Goal: Task Accomplishment & Management: Manage account settings

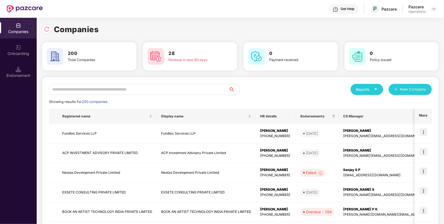
click at [165, 90] on input "text" at bounding box center [139, 89] width 180 height 11
paste input "**********"
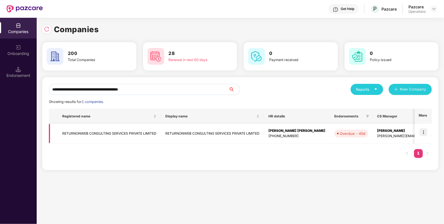
type input "**********"
click at [426, 132] on img at bounding box center [423, 132] width 8 height 8
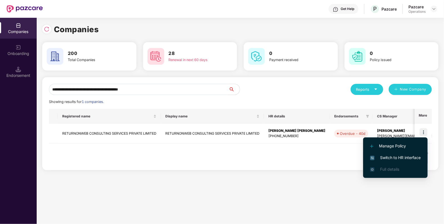
click at [407, 160] on span "Switch to HR interface" at bounding box center [395, 158] width 51 height 6
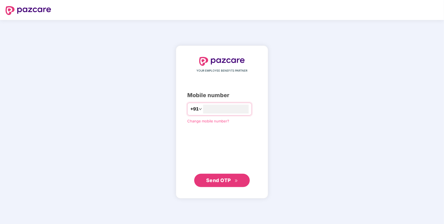
type input "*"
type input "**********"
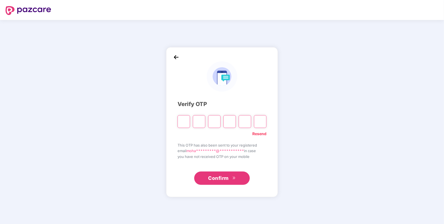
type input "*"
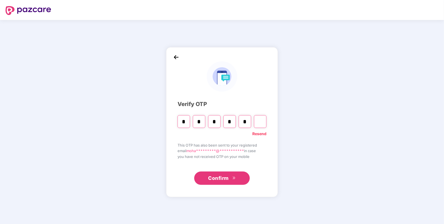
type input "*"
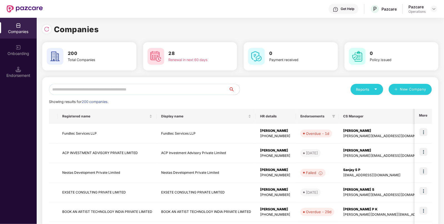
click at [177, 91] on input "text" at bounding box center [139, 89] width 180 height 11
paste input "**********"
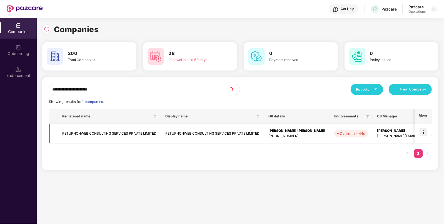
type input "**********"
click at [422, 132] on img at bounding box center [423, 132] width 8 height 8
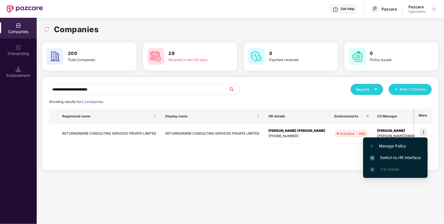
click at [400, 158] on span "Switch to HR interface" at bounding box center [395, 158] width 51 height 6
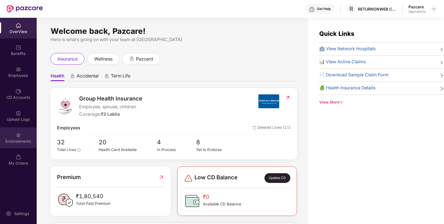
click at [17, 133] on img at bounding box center [19, 135] width 6 height 6
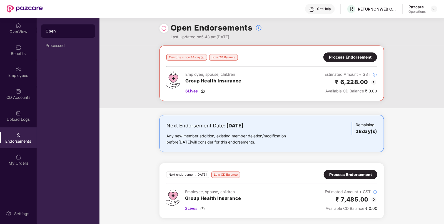
scroll to position [3, 0]
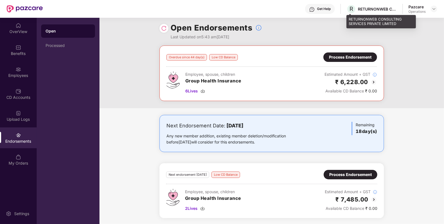
click at [367, 5] on div "R RETURNONWEB CONSULTING SERVICES PRIVATE LIMITED" at bounding box center [371, 9] width 50 height 10
copy div "RETURNONWEB"
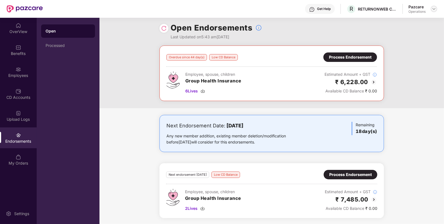
click at [433, 6] on div at bounding box center [433, 9] width 7 height 7
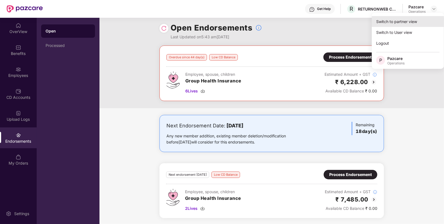
click at [425, 18] on div "Switch to partner view" at bounding box center [408, 21] width 72 height 11
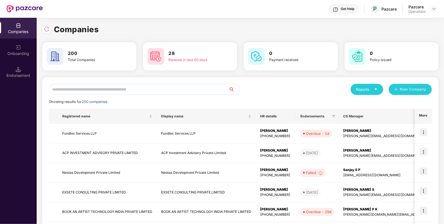
paste input "**********"
type input "**********"
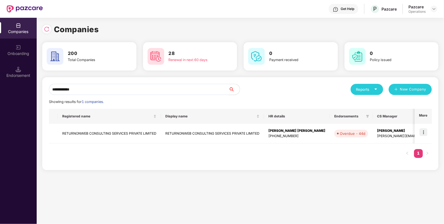
click at [124, 91] on input "**********" at bounding box center [139, 89] width 180 height 11
click at [86, 131] on td "RETURNONWEB CONSULTING SERVICES PRIVATE LIMITED" at bounding box center [109, 134] width 103 height 20
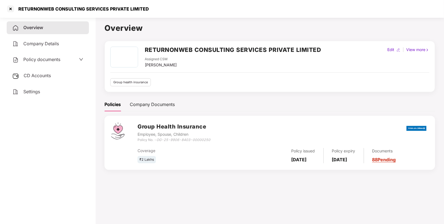
click at [59, 55] on div "Policy documents" at bounding box center [48, 59] width 82 height 13
click at [42, 76] on span "CD Accounts" at bounding box center [37, 76] width 27 height 6
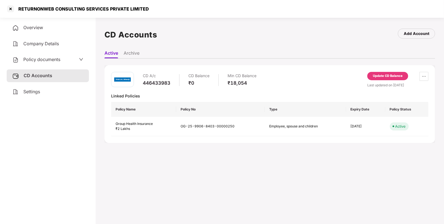
click at [381, 76] on div "Update CD Balance" at bounding box center [388, 76] width 30 height 5
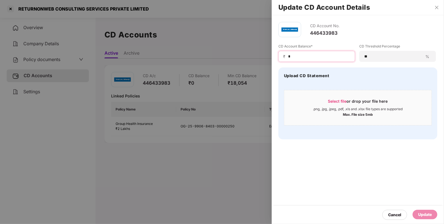
click at [333, 57] on input "*" at bounding box center [318, 57] width 63 height 6
type input "****"
click at [365, 174] on div "CD Account No. 446433983 CD Account Balance* ₹ **** CD Threshold Percentage ** …" at bounding box center [358, 119] width 172 height 209
click at [419, 212] on div "Update" at bounding box center [425, 215] width 14 height 6
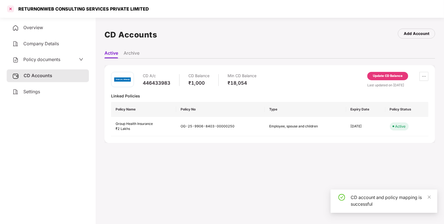
click at [10, 10] on div at bounding box center [10, 8] width 9 height 9
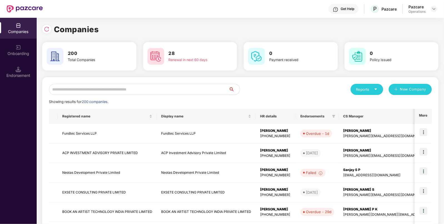
paste input "**********"
click at [140, 91] on input "text" at bounding box center [139, 89] width 180 height 11
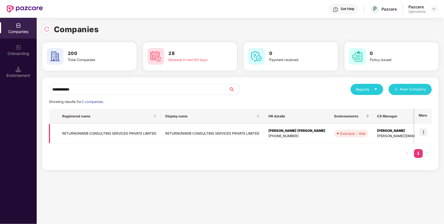
type input "**********"
click at [421, 130] on img at bounding box center [423, 132] width 8 height 8
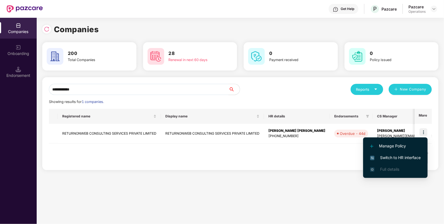
click at [397, 160] on span "Switch to HR interface" at bounding box center [395, 158] width 51 height 6
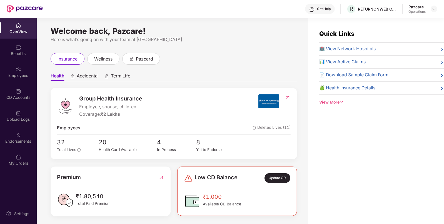
click at [14, 137] on div "Endorsements" at bounding box center [18, 137] width 37 height 21
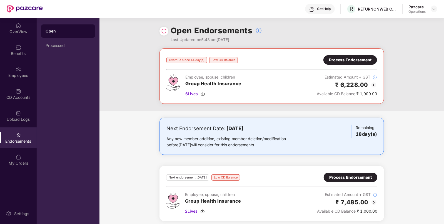
click at [338, 55] on div "Process Endorsement" at bounding box center [350, 59] width 54 height 9
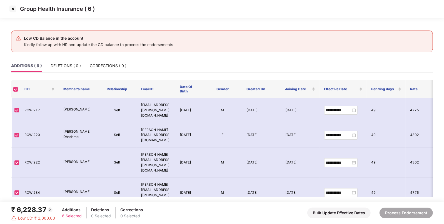
scroll to position [18, 0]
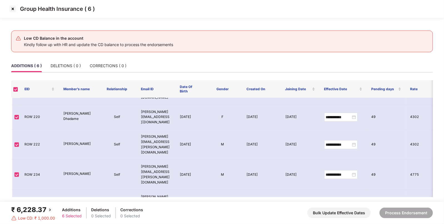
click at [13, 9] on img at bounding box center [12, 8] width 9 height 9
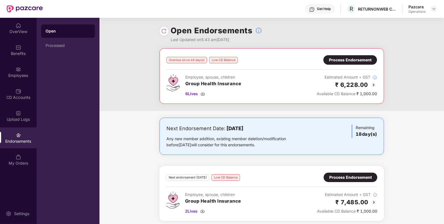
scroll to position [3, 0]
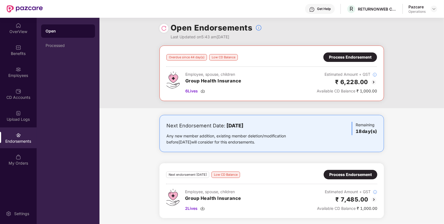
click at [369, 176] on div "Process Endorsement" at bounding box center [350, 175] width 42 height 6
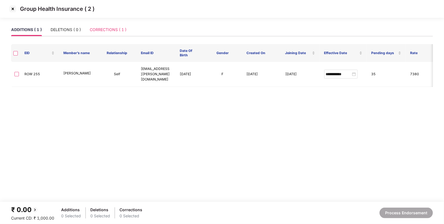
click at [116, 25] on div "CORRECTIONS ( 1 )" at bounding box center [108, 29] width 37 height 13
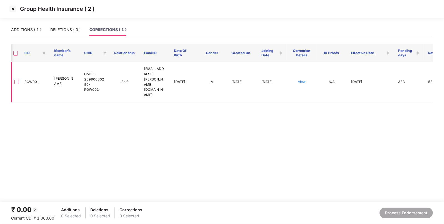
scroll to position [0, 51]
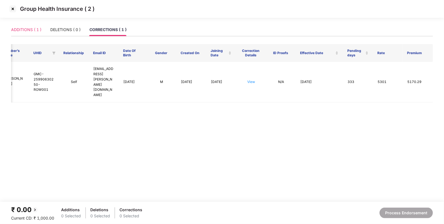
click at [22, 27] on div "ADDITIONS ( 1 )" at bounding box center [26, 29] width 30 height 13
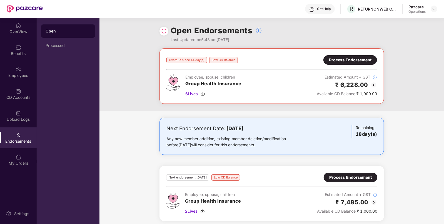
scroll to position [3, 0]
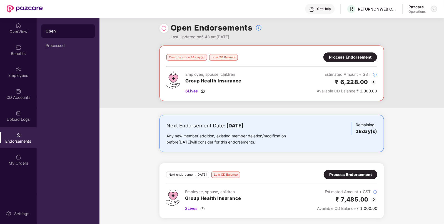
click at [433, 7] on img at bounding box center [434, 9] width 4 height 4
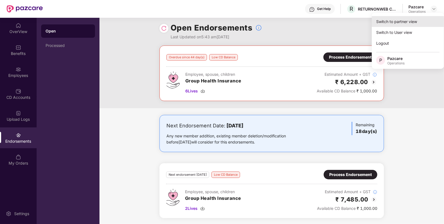
click at [414, 20] on div "Switch to partner view" at bounding box center [408, 21] width 72 height 11
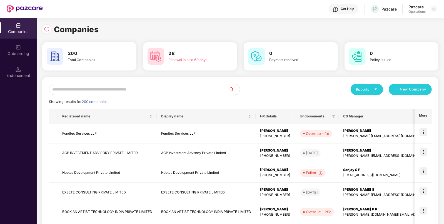
click at [216, 87] on input "text" at bounding box center [139, 89] width 180 height 11
paste input "**********"
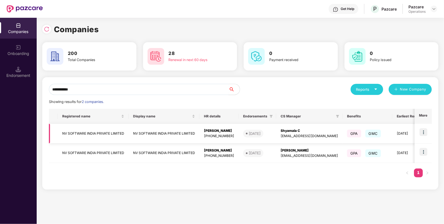
type input "**********"
click at [424, 129] on img at bounding box center [423, 132] width 8 height 8
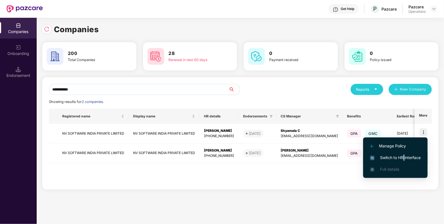
click at [404, 157] on span "Switch to HR interface" at bounding box center [395, 158] width 51 height 6
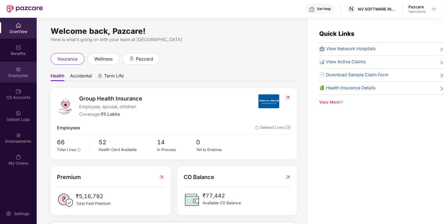
click at [23, 70] on div "Employees" at bounding box center [18, 72] width 37 height 21
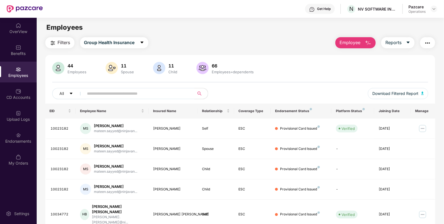
click at [57, 41] on button "Filters" at bounding box center [59, 42] width 29 height 11
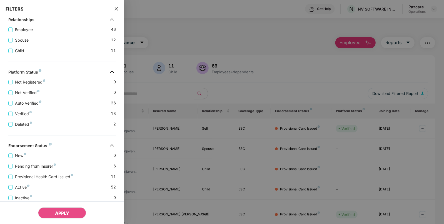
scroll to position [136, 0]
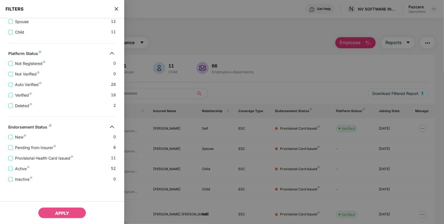
click at [116, 9] on icon "close" at bounding box center [116, 9] width 4 height 4
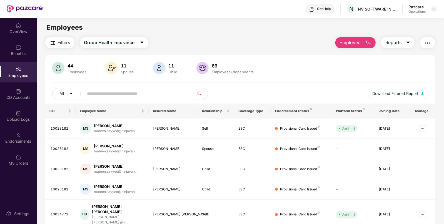
click at [427, 41] on img "button" at bounding box center [427, 43] width 7 height 7
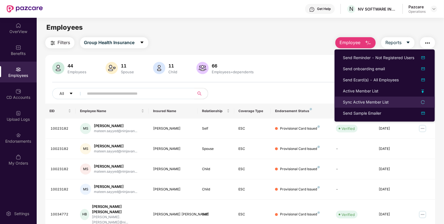
click at [377, 100] on div "Sync Active Member List" at bounding box center [366, 102] width 46 height 6
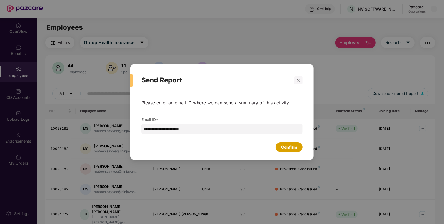
click at [295, 148] on div "Confirm" at bounding box center [289, 147] width 16 height 6
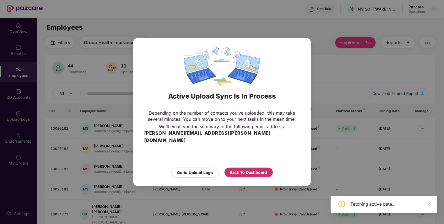
click at [239, 169] on div "Back To Dashboard" at bounding box center [248, 172] width 37 height 6
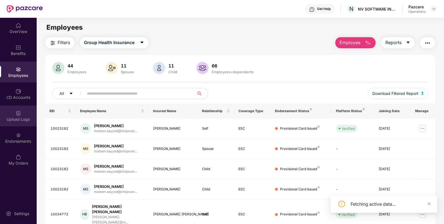
click at [29, 118] on div "Upload Logs" at bounding box center [18, 120] width 37 height 6
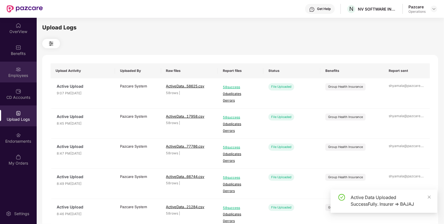
click at [27, 69] on div "Employees" at bounding box center [18, 72] width 37 height 21
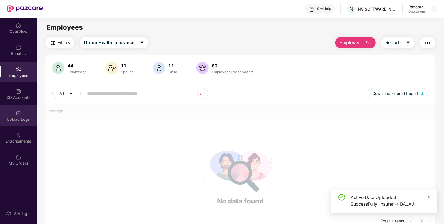
click at [11, 107] on div "Upload Logs" at bounding box center [18, 116] width 37 height 21
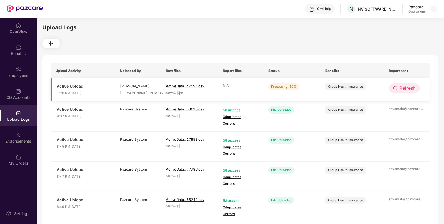
click at [398, 89] on button "Refresh" at bounding box center [404, 88] width 31 height 10
click at [406, 86] on span "Refresh" at bounding box center [408, 88] width 16 height 7
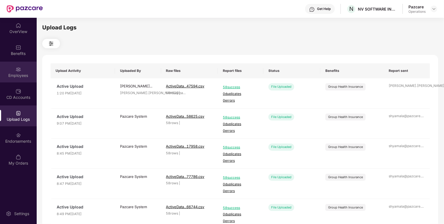
click at [21, 75] on div "Employees" at bounding box center [18, 76] width 37 height 6
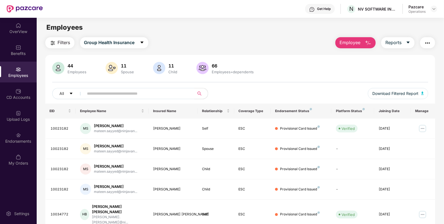
click at [63, 36] on main "Employees Filters Group Health Insurance Employee Reports 44 Employees 11 Spous…" at bounding box center [240, 130] width 407 height 224
click at [60, 42] on span "Filters" at bounding box center [64, 42] width 12 height 7
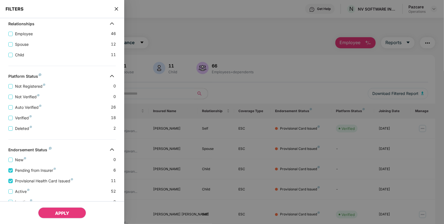
click at [59, 212] on span "APPLY" at bounding box center [62, 214] width 14 height 6
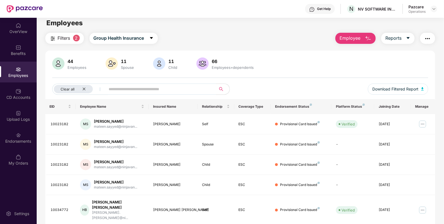
scroll to position [0, 0]
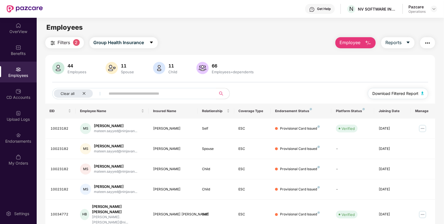
click at [403, 94] on span "Download Filtered Report" at bounding box center [395, 94] width 46 height 6
click at [435, 11] on img at bounding box center [434, 9] width 4 height 4
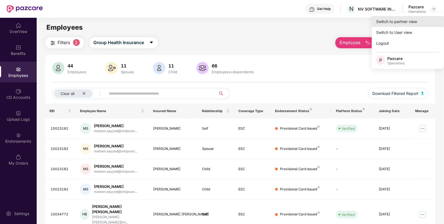
click at [419, 24] on div "Switch to partner view" at bounding box center [408, 21] width 72 height 11
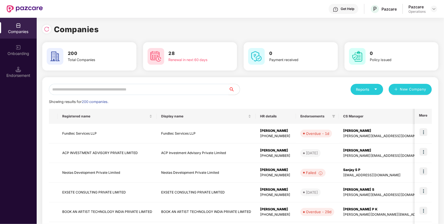
click at [155, 87] on input "text" at bounding box center [139, 89] width 180 height 11
paste input "**********"
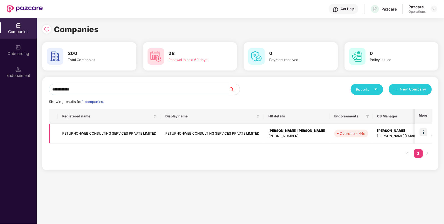
type input "**********"
click at [423, 129] on img at bounding box center [423, 132] width 8 height 8
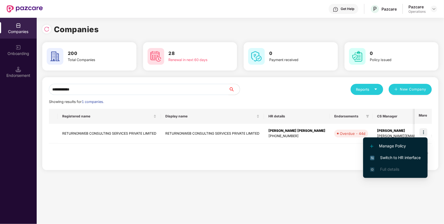
click at [396, 160] on span "Switch to HR interface" at bounding box center [395, 158] width 51 height 6
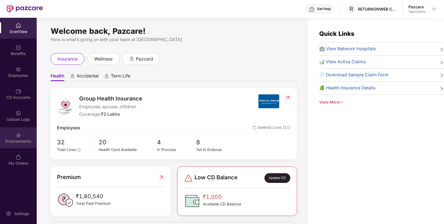
click at [15, 140] on div "Endorsements" at bounding box center [18, 142] width 37 height 6
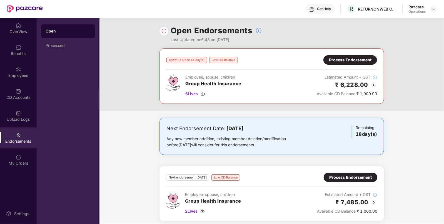
scroll to position [3, 0]
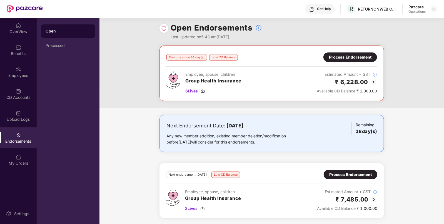
click at [364, 172] on div "Process Endorsement" at bounding box center [350, 175] width 42 height 6
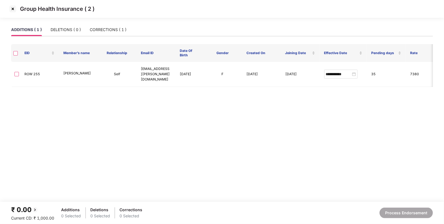
click at [12, 8] on img at bounding box center [12, 8] width 9 height 9
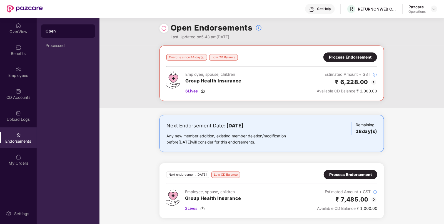
click at [373, 198] on img at bounding box center [373, 199] width 7 height 7
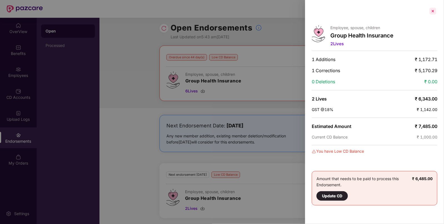
click at [434, 11] on div at bounding box center [432, 11] width 9 height 9
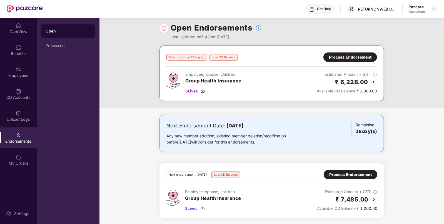
click at [434, 12] on div "Pazcare Operations" at bounding box center [422, 9] width 29 height 10
click at [434, 8] on img at bounding box center [434, 9] width 4 height 4
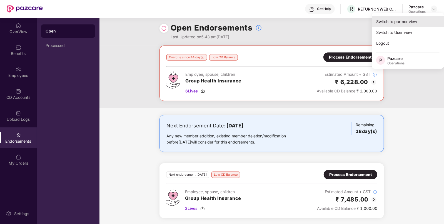
click at [410, 20] on div "Switch to partner view" at bounding box center [408, 21] width 72 height 11
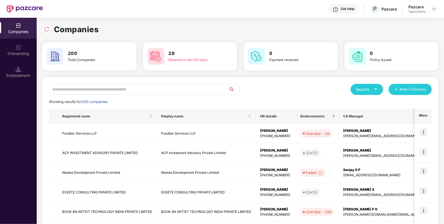
click at [207, 89] on input "text" at bounding box center [139, 89] width 180 height 11
paste input "*****"
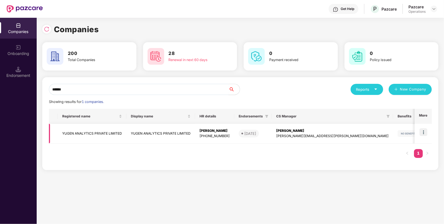
type input "*****"
click at [424, 129] on img at bounding box center [423, 132] width 8 height 8
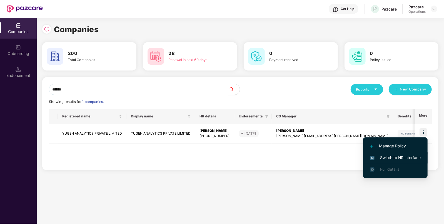
click at [398, 159] on span "Switch to HR interface" at bounding box center [395, 158] width 51 height 6
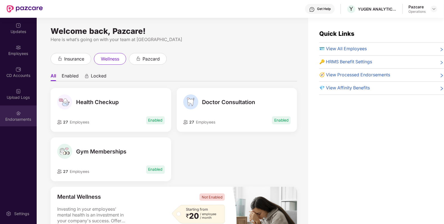
click at [19, 108] on div "Endorsements" at bounding box center [18, 116] width 37 height 21
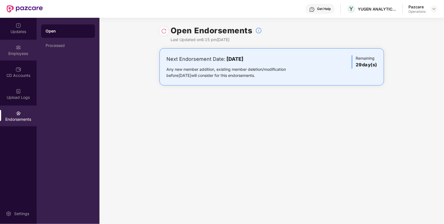
click at [23, 57] on div "Employees" at bounding box center [18, 50] width 37 height 21
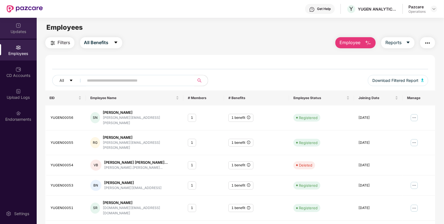
click at [24, 32] on div "Updates" at bounding box center [18, 32] width 37 height 6
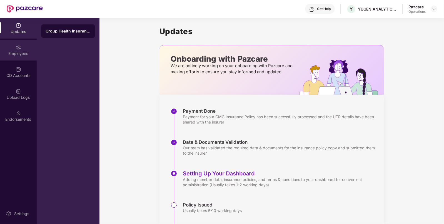
click at [21, 52] on div "Employees" at bounding box center [18, 54] width 37 height 6
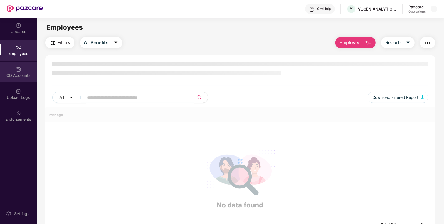
click at [22, 70] on div "CD Accounts" at bounding box center [18, 72] width 37 height 21
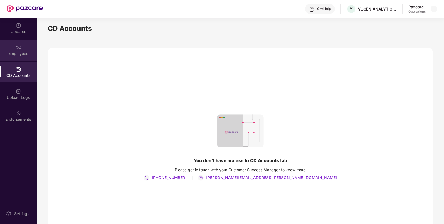
click at [22, 45] on div "Employees" at bounding box center [18, 50] width 37 height 21
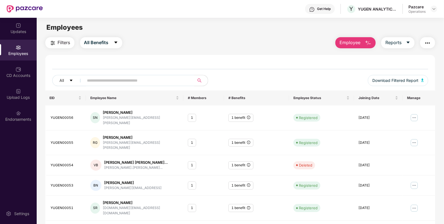
click at [62, 40] on span "Filters" at bounding box center [64, 42] width 12 height 7
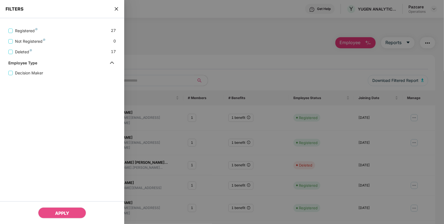
scroll to position [0, 0]
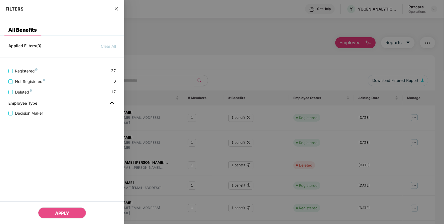
click at [117, 7] on icon "close" at bounding box center [116, 9] width 4 height 4
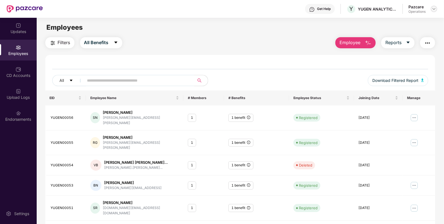
click at [434, 10] on img at bounding box center [434, 9] width 4 height 4
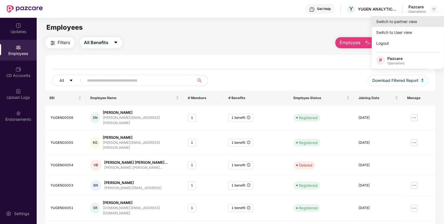
click at [420, 20] on div "Switch to partner view" at bounding box center [408, 21] width 72 height 11
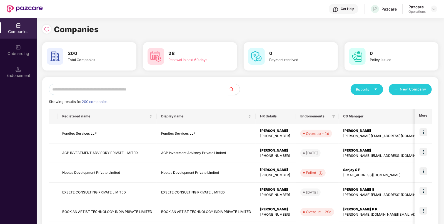
click at [20, 73] on div "Endorsement" at bounding box center [18, 76] width 37 height 6
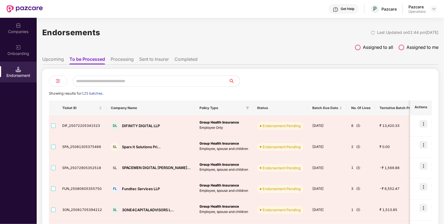
click at [157, 81] on input "text" at bounding box center [151, 81] width 156 height 11
paste input "**********"
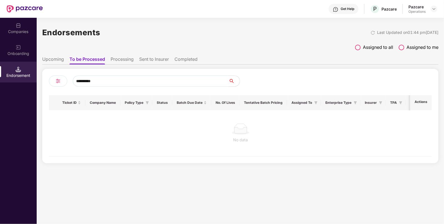
paste input "text"
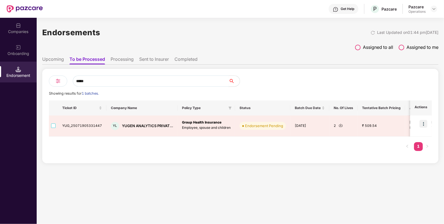
type input "*****"
click at [435, 8] on img at bounding box center [434, 9] width 4 height 4
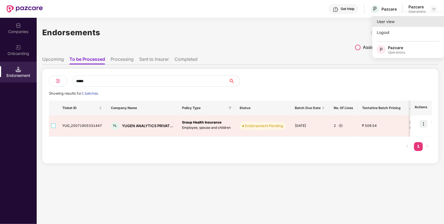
click at [417, 22] on div "User view" at bounding box center [408, 21] width 72 height 11
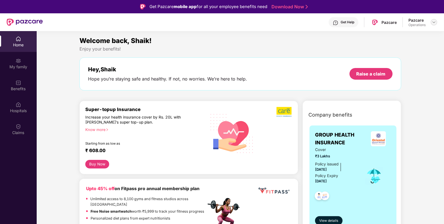
click at [432, 19] on div at bounding box center [433, 22] width 7 height 7
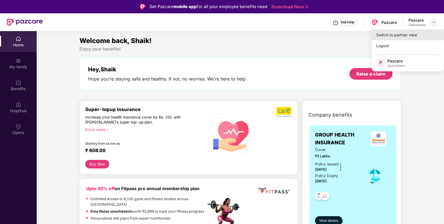
click at [413, 31] on div "Switch to partner view" at bounding box center [408, 34] width 72 height 11
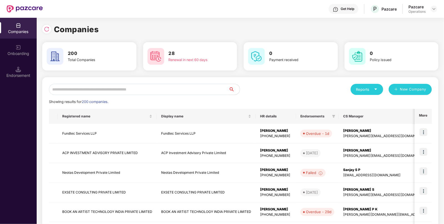
click at [74, 94] on input "text" at bounding box center [139, 89] width 180 height 11
paste input "**********"
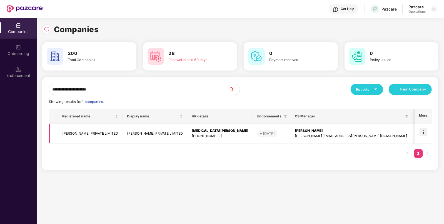
type input "**********"
click at [422, 133] on img at bounding box center [423, 132] width 8 height 8
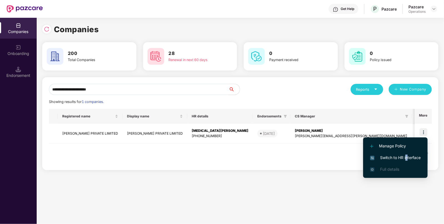
click at [405, 155] on span "Switch to HR interface" at bounding box center [395, 158] width 51 height 6
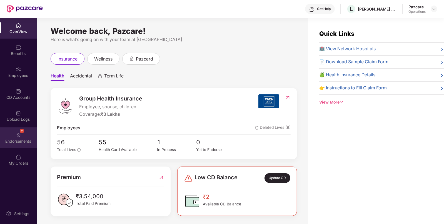
click at [23, 131] on div "2" at bounding box center [22, 131] width 4 height 4
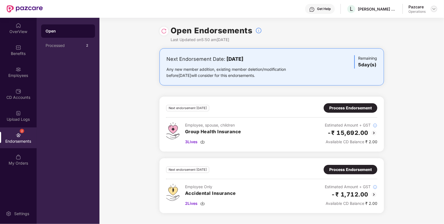
click at [432, 10] on div at bounding box center [433, 9] width 7 height 7
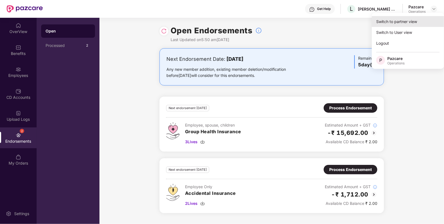
click at [411, 22] on div "Switch to partner view" at bounding box center [408, 21] width 72 height 11
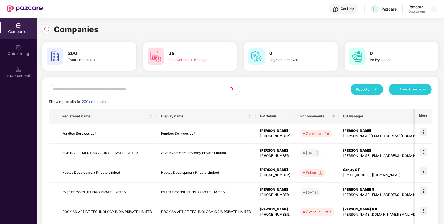
click at [156, 85] on input "text" at bounding box center [139, 89] width 180 height 11
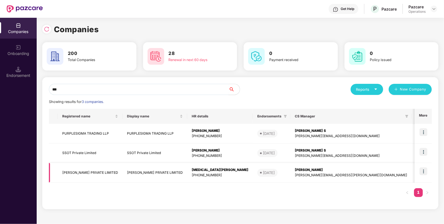
type input "***"
click at [75, 174] on td "[PERSON_NAME] PRIVATE LIMITED" at bounding box center [90, 173] width 65 height 20
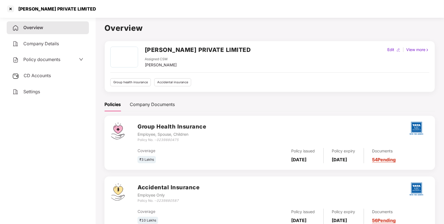
click at [48, 62] on span "Policy documents" at bounding box center [41, 60] width 37 height 6
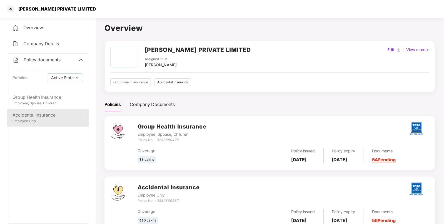
click at [45, 126] on div "Accidental Insurance Employee Only" at bounding box center [48, 118] width 82 height 18
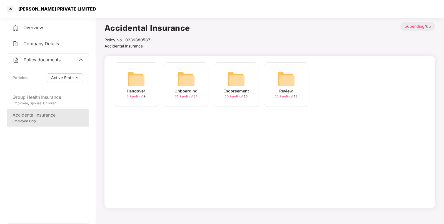
click at [228, 84] on img at bounding box center [236, 79] width 18 height 18
click at [271, 82] on div "August-2025 10 Pending / 10" at bounding box center [286, 84] width 44 height 44
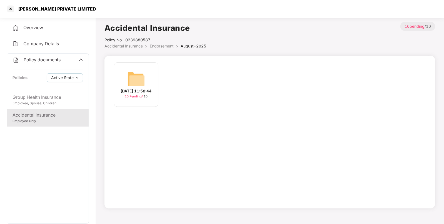
click at [141, 74] on img at bounding box center [136, 79] width 18 height 18
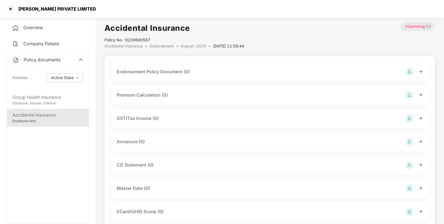
click at [410, 74] on img at bounding box center [409, 72] width 8 height 8
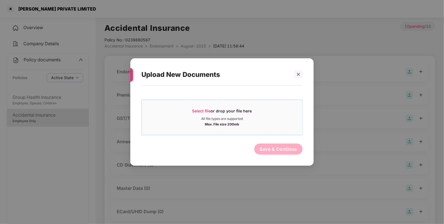
click at [260, 112] on div "Select file or drop your file here" at bounding box center [222, 112] width 161 height 8
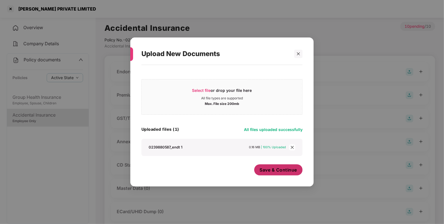
click at [287, 171] on span "Save & Continue" at bounding box center [278, 170] width 37 height 6
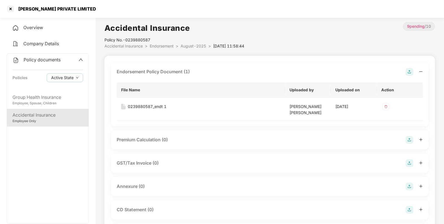
click at [416, 189] on div at bounding box center [413, 187] width 17 height 8
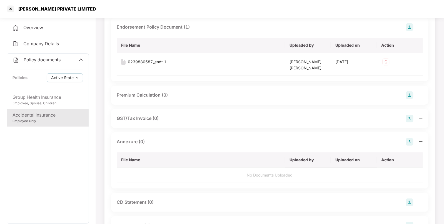
scroll to position [47, 0]
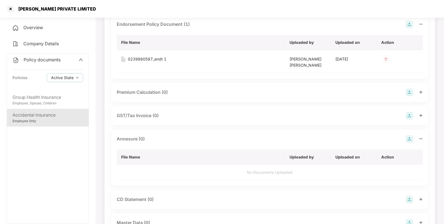
click at [407, 137] on img at bounding box center [409, 139] width 8 height 8
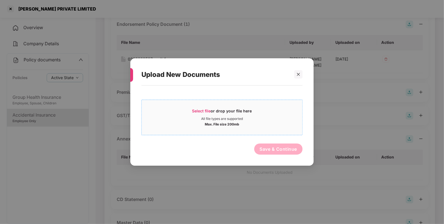
click at [190, 108] on span "Select file or drop your file here All file types are supported Max. File size …" at bounding box center [222, 117] width 161 height 27
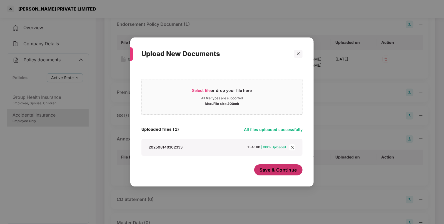
click at [287, 169] on span "Save & Continue" at bounding box center [278, 170] width 37 height 6
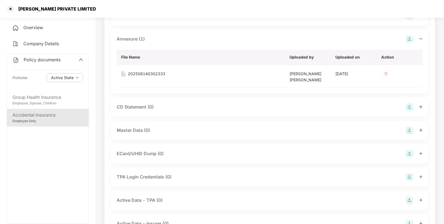
scroll to position [174, 0]
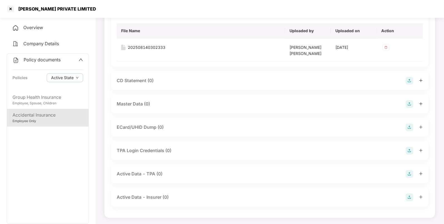
click at [408, 104] on img at bounding box center [409, 104] width 8 height 8
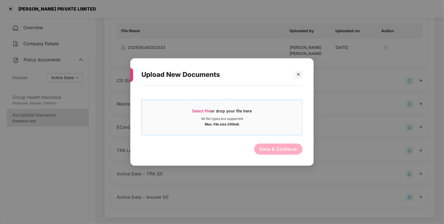
click at [270, 125] on div "Max. File size 200mb" at bounding box center [222, 124] width 161 height 6
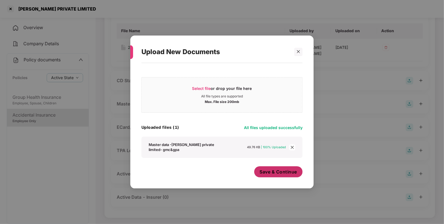
click at [290, 171] on span "Save & Continue" at bounding box center [278, 172] width 37 height 6
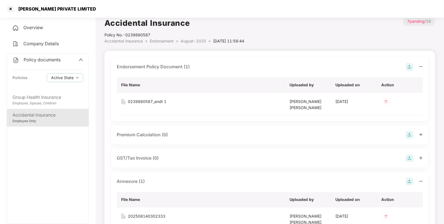
scroll to position [0, 0]
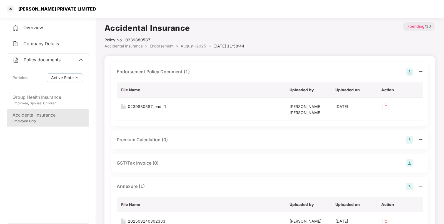
click at [34, 60] on span "Policy documents" at bounding box center [42, 60] width 37 height 6
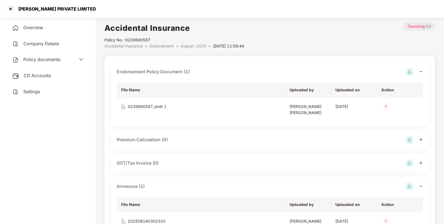
click at [66, 57] on div "Policy documents" at bounding box center [47, 59] width 71 height 7
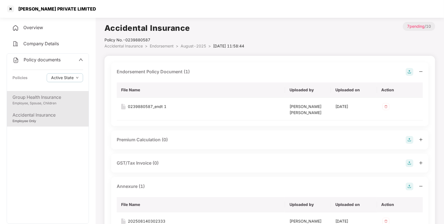
click at [51, 102] on div "Employee, Spouse, Children" at bounding box center [47, 103] width 71 height 5
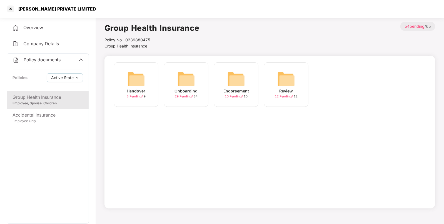
click at [236, 74] on img at bounding box center [236, 79] width 18 height 18
click at [296, 71] on div "August-2025 10 Pending / 10" at bounding box center [286, 84] width 44 height 44
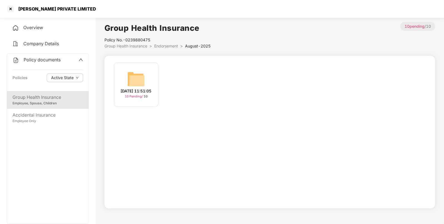
click at [142, 78] on img at bounding box center [136, 79] width 18 height 18
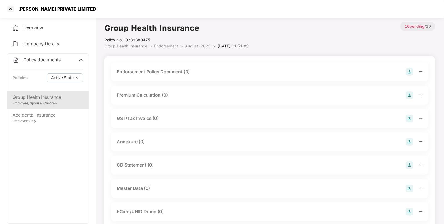
click at [409, 71] on img at bounding box center [409, 72] width 8 height 8
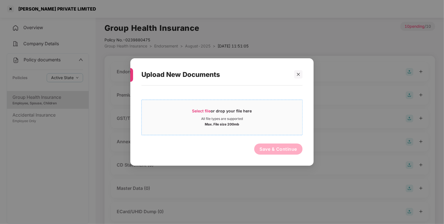
click at [223, 113] on div "Select file or drop your file here" at bounding box center [222, 112] width 60 height 8
click at [299, 75] on icon "close" at bounding box center [298, 74] width 3 height 3
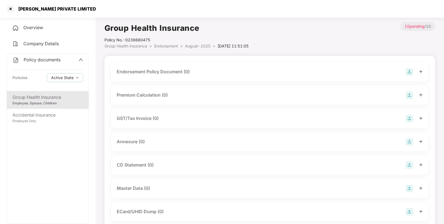
click at [408, 186] on img at bounding box center [409, 189] width 8 height 8
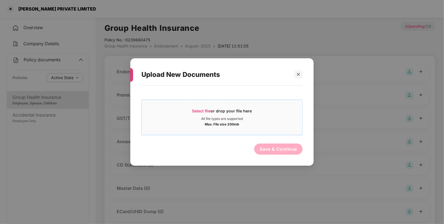
click at [215, 107] on span "Select file or drop your file here All file types are supported Max. File size …" at bounding box center [222, 117] width 161 height 27
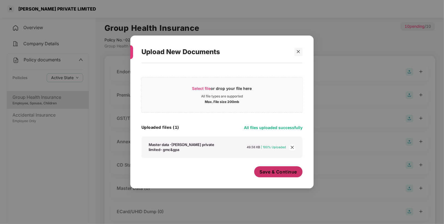
click at [285, 174] on span "Save & Continue" at bounding box center [278, 172] width 37 height 6
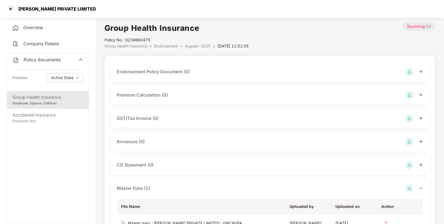
click at [405, 71] on img at bounding box center [409, 72] width 8 height 8
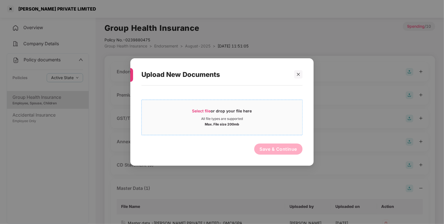
click at [244, 123] on div "Max. File size 200mb" at bounding box center [222, 124] width 161 height 6
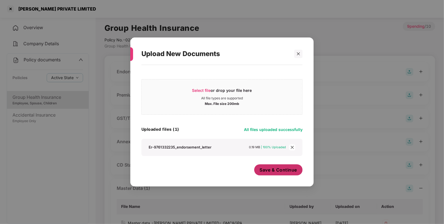
click at [284, 174] on button "Save & Continue" at bounding box center [278, 169] width 49 height 11
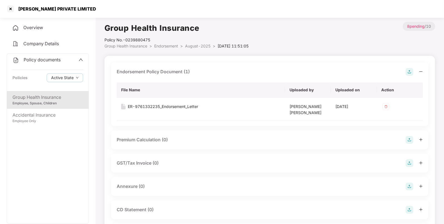
click at [410, 185] on img at bounding box center [409, 187] width 8 height 8
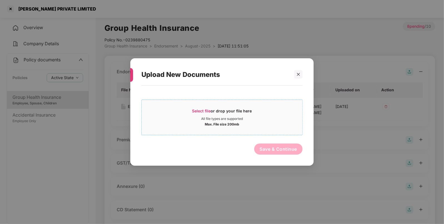
click at [261, 121] on div "Max. File size 200mb" at bounding box center [222, 124] width 161 height 6
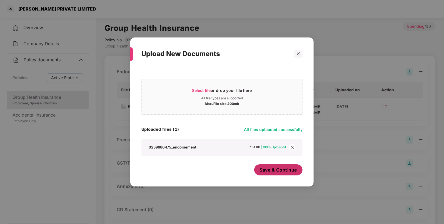
click at [275, 173] on span "Save & Continue" at bounding box center [278, 170] width 37 height 6
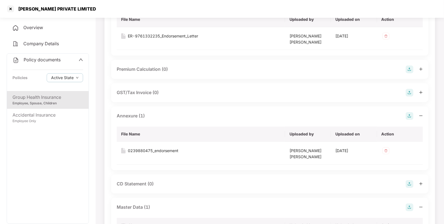
scroll to position [71, 0]
click at [37, 57] on span "Policy documents" at bounding box center [42, 60] width 37 height 6
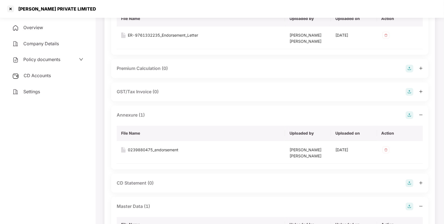
click at [37, 74] on span "CD Accounts" at bounding box center [37, 76] width 27 height 6
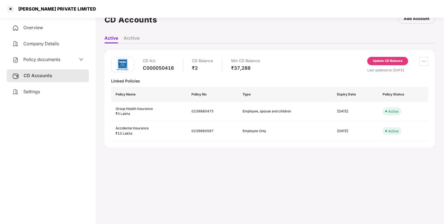
click at [382, 60] on div "Update CD Balance" at bounding box center [388, 61] width 30 height 5
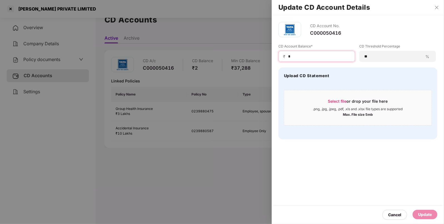
click at [299, 56] on input "*" at bounding box center [318, 57] width 63 height 6
type input "*****"
click at [422, 215] on div "Update" at bounding box center [425, 215] width 14 height 6
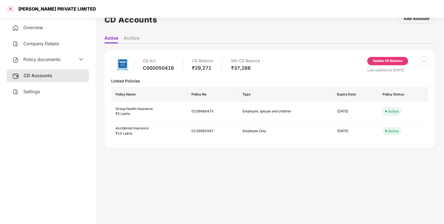
click at [10, 10] on div at bounding box center [10, 8] width 9 height 9
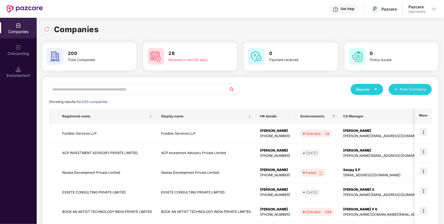
scroll to position [0, 0]
paste input "**********"
click at [119, 89] on input "text" at bounding box center [139, 89] width 180 height 11
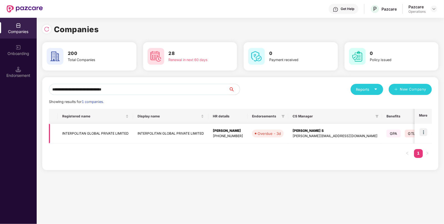
type input "**********"
click at [425, 136] on img at bounding box center [423, 132] width 8 height 8
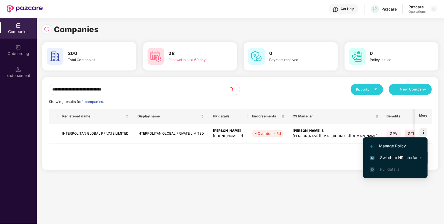
click at [410, 157] on span "Switch to HR interface" at bounding box center [395, 158] width 51 height 6
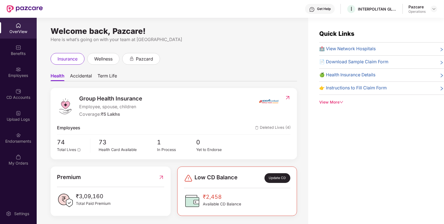
click at [19, 141] on div "Endorsements" at bounding box center [18, 142] width 37 height 6
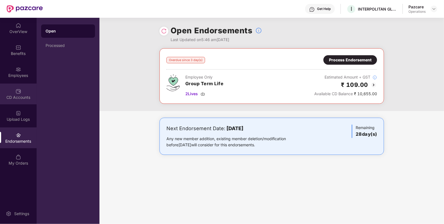
click at [24, 99] on div "CD Accounts" at bounding box center [18, 98] width 37 height 6
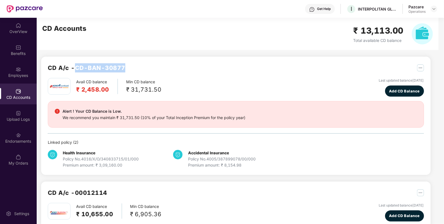
drag, startPoint x: 77, startPoint y: 69, endPoint x: 150, endPoint y: 54, distance: 74.2
click at [150, 54] on div "CD A/c - CD-BAN-30877 Avail CD balance ₹ 2,458.00 Min CD balance ₹ 31,731.50 La…" at bounding box center [234, 147] width 394 height 258
copy h2 "CD-BAN-30877"
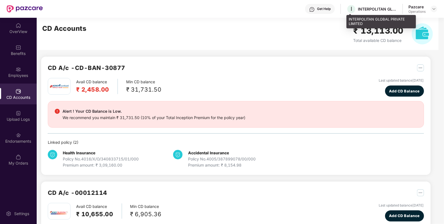
click at [361, 10] on div "INTERPOLITAN GLOBAL PRIVATE LIMITED" at bounding box center [377, 8] width 39 height 5
copy div "INTERPOLITAN"
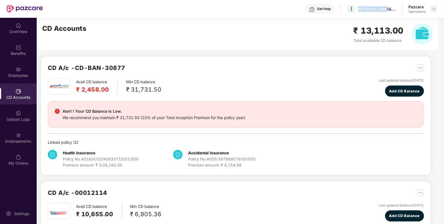
click at [434, 7] on img at bounding box center [434, 9] width 4 height 4
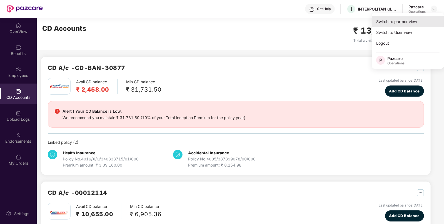
click at [415, 20] on div "Switch to partner view" at bounding box center [408, 21] width 72 height 11
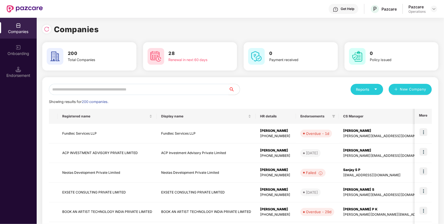
click at [171, 87] on input "text" at bounding box center [139, 89] width 180 height 11
paste input "**********"
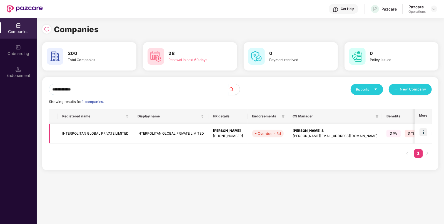
type input "**********"
click at [79, 135] on td "INTERPOLITAN GLOBAL PRIVATE LIMITED" at bounding box center [95, 134] width 75 height 20
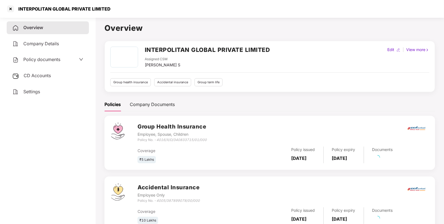
click at [61, 60] on div "Policy documents" at bounding box center [47, 59] width 71 height 7
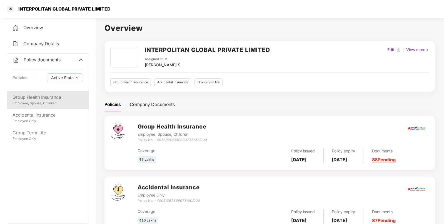
click at [35, 108] on div "Group Health Insurance Employee, Spouse, Children" at bounding box center [48, 100] width 82 height 18
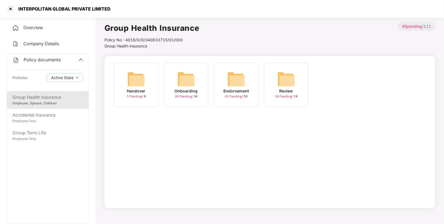
click at [251, 82] on div "Endorsement 41 Pending / 50" at bounding box center [236, 84] width 44 height 44
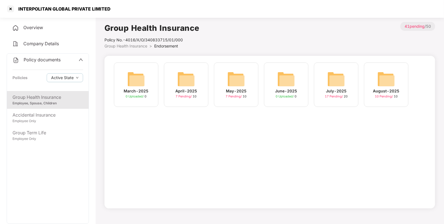
click at [379, 83] on img at bounding box center [386, 79] width 18 height 18
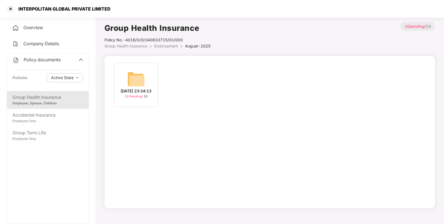
click at [128, 72] on img at bounding box center [136, 79] width 18 height 18
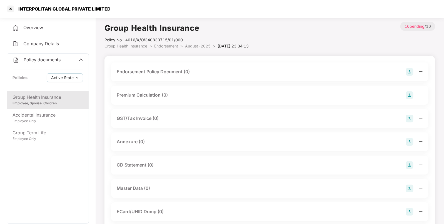
click at [406, 74] on img at bounding box center [409, 72] width 8 height 8
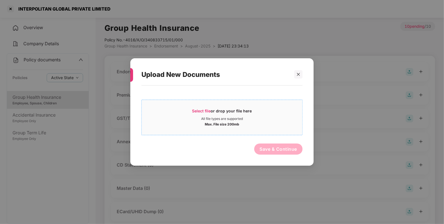
click at [230, 123] on div "Max. File size 200mb" at bounding box center [222, 124] width 34 height 6
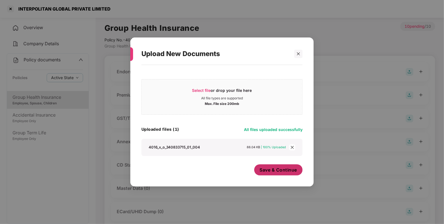
click at [275, 174] on button "Save & Continue" at bounding box center [278, 169] width 49 height 11
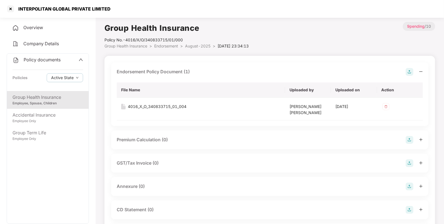
click at [409, 188] on img at bounding box center [409, 187] width 8 height 8
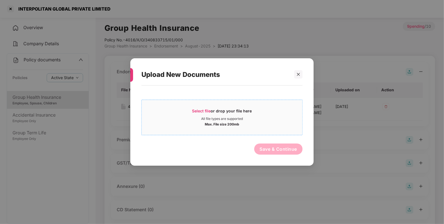
click at [241, 107] on span "Select file or drop your file here All file types are supported Max. File size …" at bounding box center [222, 117] width 161 height 27
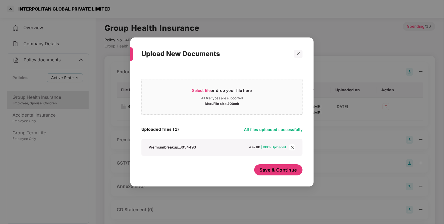
click at [283, 167] on button "Save & Continue" at bounding box center [278, 169] width 49 height 11
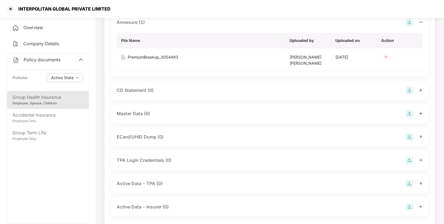
scroll to position [164, 0]
click at [409, 111] on img at bounding box center [409, 114] width 8 height 8
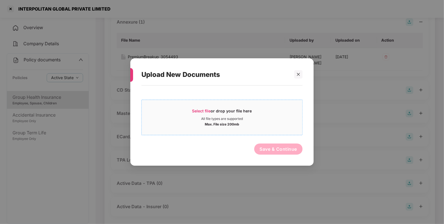
click at [248, 117] on div "All file types are supported" at bounding box center [222, 119] width 161 height 4
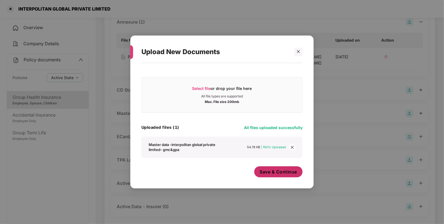
click at [287, 172] on span "Save & Continue" at bounding box center [278, 172] width 37 height 6
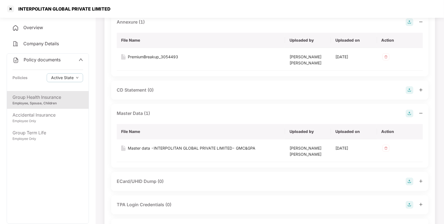
scroll to position [219, 0]
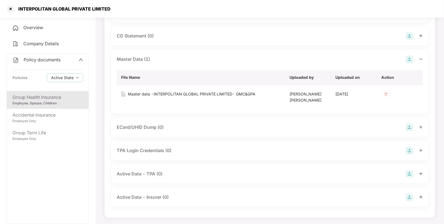
click at [47, 62] on span "Policy documents" at bounding box center [42, 60] width 37 height 6
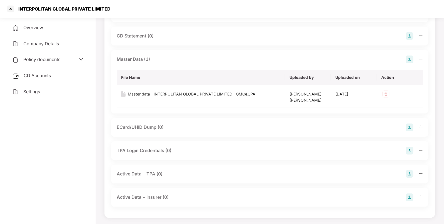
click at [46, 78] on span "CD Accounts" at bounding box center [37, 76] width 27 height 6
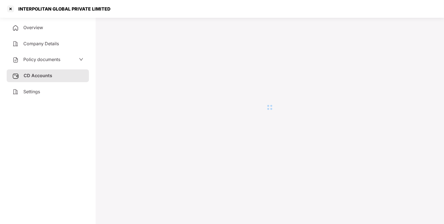
scroll to position [15, 0]
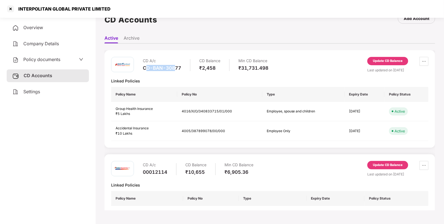
drag, startPoint x: 146, startPoint y: 72, endPoint x: 176, endPoint y: 69, distance: 30.7
click at [176, 70] on div "CD A/c CD-BAN-30877" at bounding box center [162, 65] width 38 height 16
click at [170, 69] on div "CD-BAN-30877" at bounding box center [162, 68] width 38 height 6
drag, startPoint x: 141, startPoint y: 67, endPoint x: 185, endPoint y: 69, distance: 43.9
click at [185, 69] on div "CD A/c CD-BAN-30877 CD Balance ₹2,458 Min CD Balance ₹31,731.498" at bounding box center [189, 65] width 157 height 16
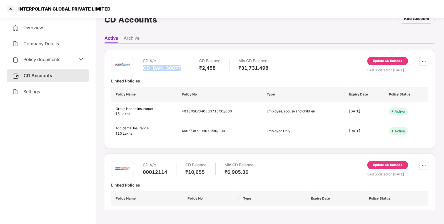
copy div "CD-BAN-30877"
click at [56, 63] on div "Policy documents" at bounding box center [36, 59] width 48 height 7
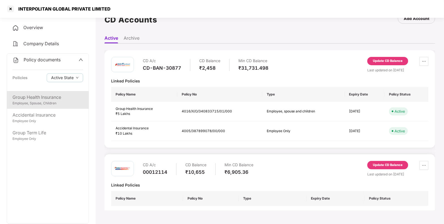
click at [43, 104] on div "Employee, Spouse, Children" at bounding box center [47, 103] width 71 height 5
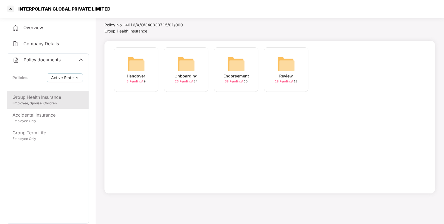
click at [229, 66] on img at bounding box center [236, 64] width 18 height 18
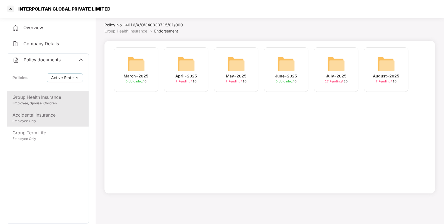
click at [41, 118] on div "Accidental Insurance" at bounding box center [47, 115] width 71 height 7
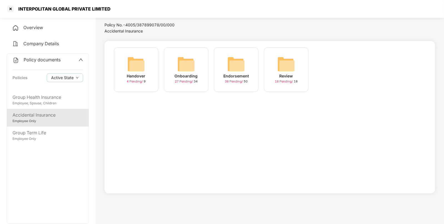
click at [249, 65] on div "Endorsement 38 Pending / 50" at bounding box center [236, 69] width 44 height 44
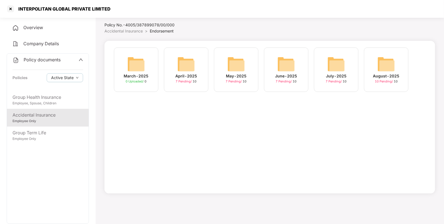
click at [387, 70] on img at bounding box center [386, 64] width 18 height 18
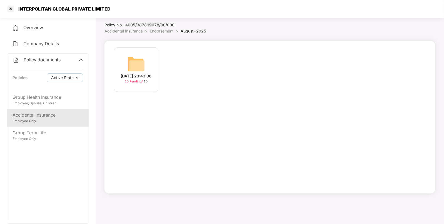
click at [139, 76] on div "[DATE] 23:43:06" at bounding box center [136, 76] width 31 height 6
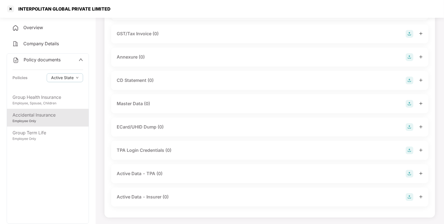
scroll to position [0, 0]
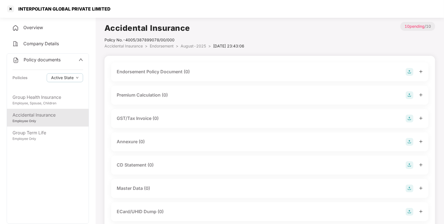
click at [408, 74] on img at bounding box center [409, 72] width 8 height 8
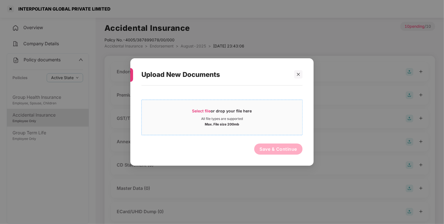
click at [250, 113] on div "Select file or drop your file here" at bounding box center [222, 112] width 60 height 8
click at [267, 124] on div "Max. File size 200mb" at bounding box center [222, 124] width 161 height 6
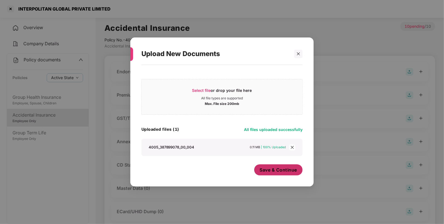
click at [274, 171] on span "Save & Continue" at bounding box center [278, 170] width 37 height 6
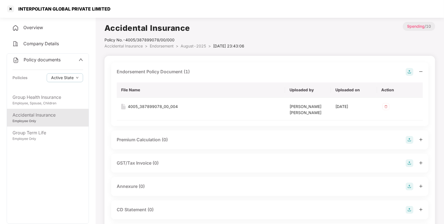
click at [408, 182] on div "Annexure (0)" at bounding box center [269, 186] width 317 height 19
click at [408, 185] on img at bounding box center [409, 187] width 8 height 8
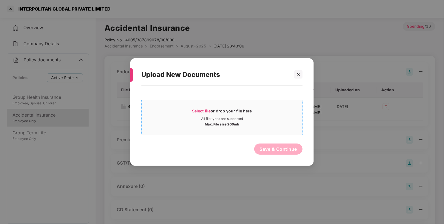
click at [272, 113] on div "Select file or drop your file here" at bounding box center [222, 112] width 161 height 8
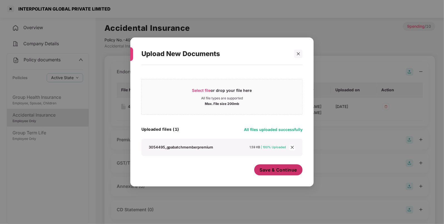
click at [274, 170] on span "Save & Continue" at bounding box center [278, 170] width 37 height 6
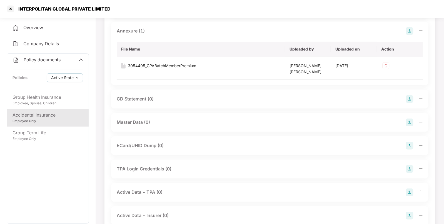
scroll to position [156, 0]
click at [412, 123] on img at bounding box center [409, 122] width 8 height 8
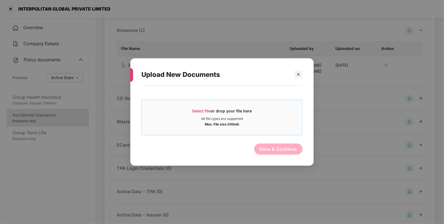
click at [224, 100] on div "Select file or drop your file here All file types are supported Max. File size …" at bounding box center [221, 118] width 161 height 36
click at [220, 109] on div "Select file or drop your file here" at bounding box center [222, 112] width 60 height 8
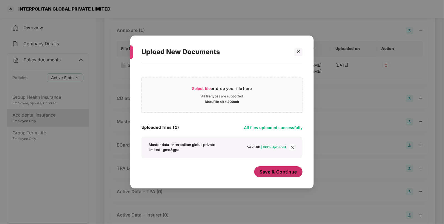
click at [279, 173] on span "Save & Continue" at bounding box center [278, 172] width 37 height 6
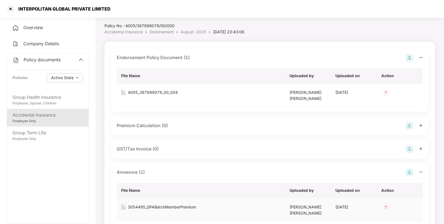
scroll to position [0, 0]
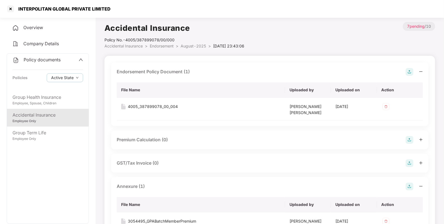
click at [36, 58] on span "Policy documents" at bounding box center [42, 60] width 37 height 6
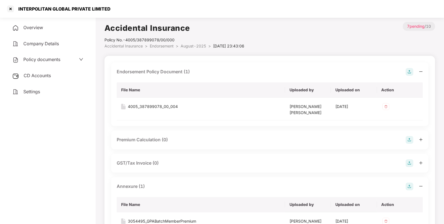
click at [50, 73] on span "CD Accounts" at bounding box center [37, 76] width 27 height 6
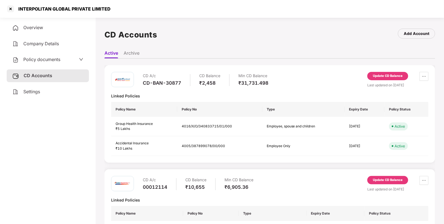
click at [385, 75] on div "Update CD Balance" at bounding box center [388, 76] width 30 height 5
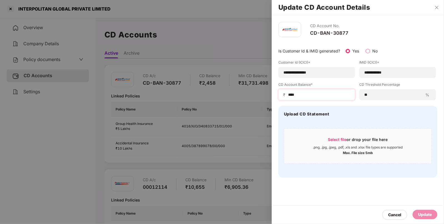
click at [319, 91] on div "₹ ****" at bounding box center [316, 94] width 77 height 11
click at [318, 95] on input "****" at bounding box center [318, 95] width 63 height 6
type input "*"
type input "*****"
click at [420, 210] on div "Cancel Update" at bounding box center [358, 215] width 172 height 18
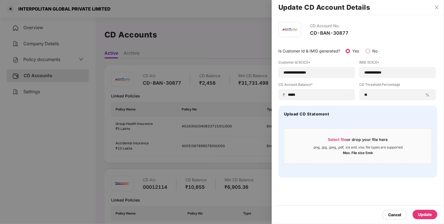
click at [421, 214] on div "Update" at bounding box center [425, 215] width 14 height 6
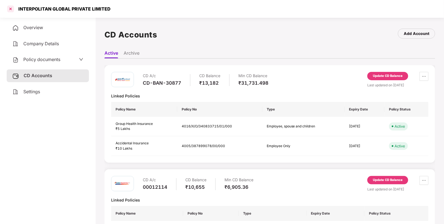
click at [12, 9] on div at bounding box center [10, 8] width 9 height 9
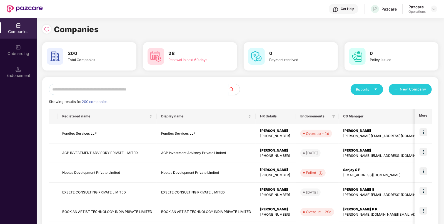
click at [197, 93] on input "text" at bounding box center [139, 89] width 180 height 11
paste input "**********"
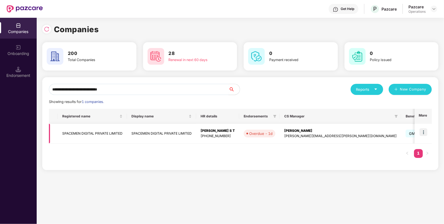
type input "**********"
click at [424, 132] on img at bounding box center [423, 132] width 8 height 8
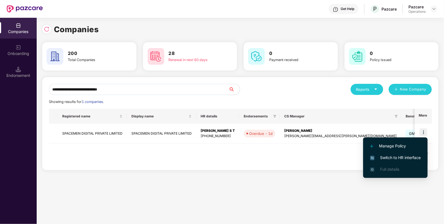
click at [379, 156] on span "Switch to HR interface" at bounding box center [395, 158] width 51 height 6
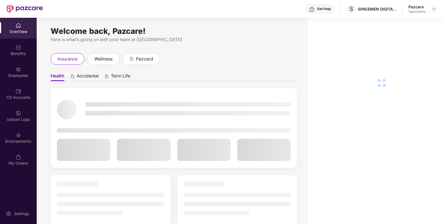
click at [37, 137] on div "Welcome back, Pazcare! Here is what’s going on with your team at Pazcare insura…" at bounding box center [172, 124] width 271 height 213
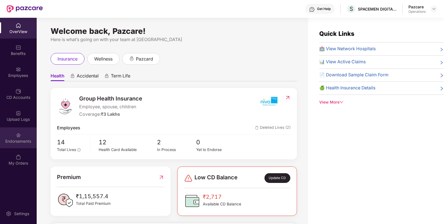
click at [17, 143] on div "Endorsements" at bounding box center [18, 142] width 37 height 6
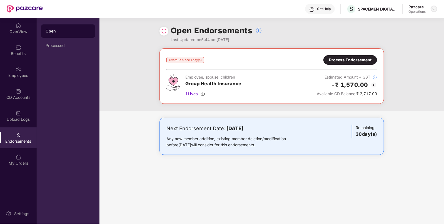
click at [435, 10] on img at bounding box center [434, 9] width 4 height 4
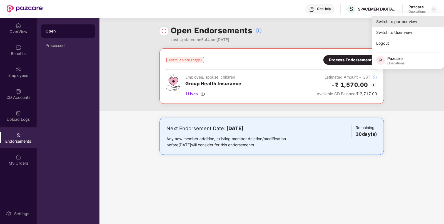
click at [421, 19] on div "Switch to partner view" at bounding box center [408, 21] width 72 height 11
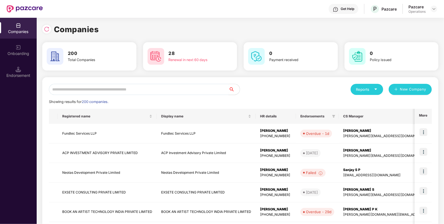
click at [208, 87] on input "text" at bounding box center [139, 89] width 180 height 11
paste input "**********"
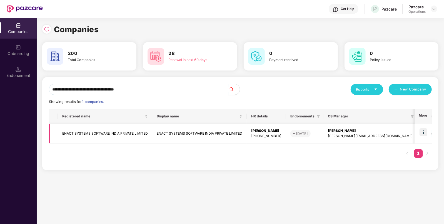
type input "**********"
click at [426, 132] on img at bounding box center [423, 132] width 8 height 8
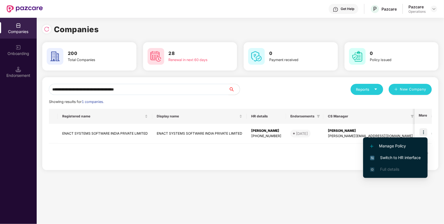
click at [410, 156] on span "Switch to HR interface" at bounding box center [395, 158] width 51 height 6
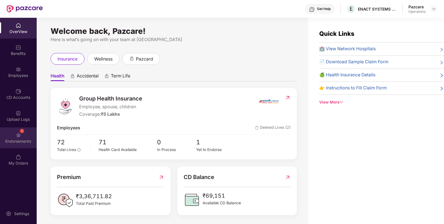
click at [19, 136] on img at bounding box center [19, 135] width 6 height 6
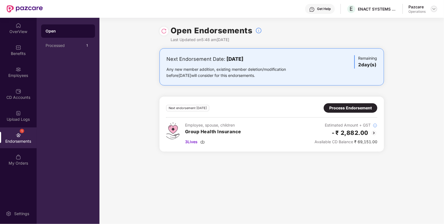
click at [436, 9] on div at bounding box center [433, 9] width 7 height 7
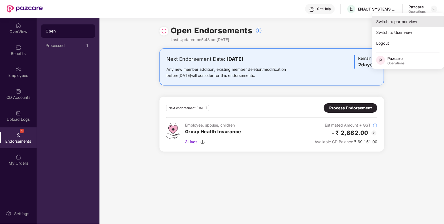
click at [423, 19] on div "Switch to partner view" at bounding box center [408, 21] width 72 height 11
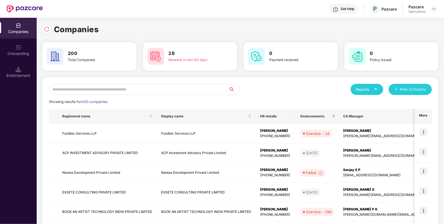
click at [122, 86] on input "text" at bounding box center [139, 89] width 180 height 11
paste input "**********"
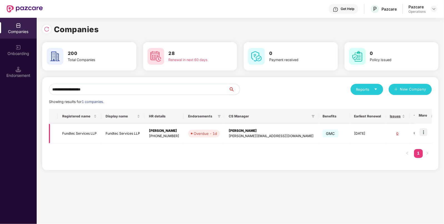
type input "**********"
click at [424, 132] on img at bounding box center [423, 132] width 8 height 8
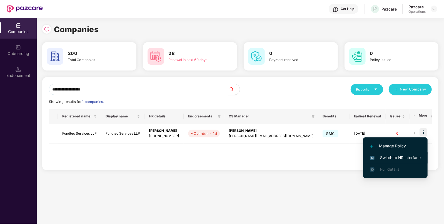
click at [394, 155] on span "Switch to HR interface" at bounding box center [395, 158] width 51 height 6
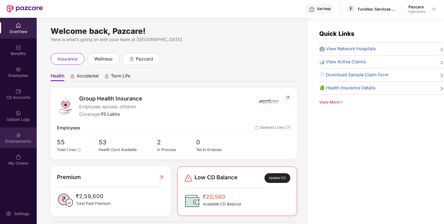
click at [26, 141] on div "Endorsements" at bounding box center [18, 142] width 37 height 6
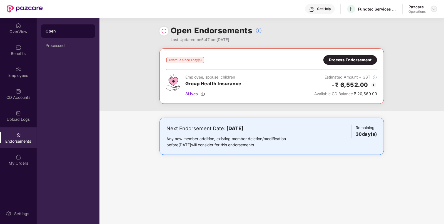
click at [435, 8] on img at bounding box center [434, 9] width 4 height 4
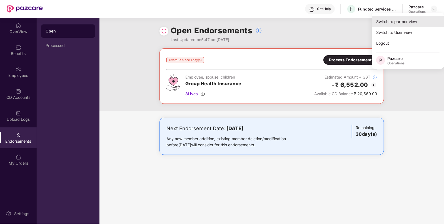
click at [411, 26] on div "Switch to partner view" at bounding box center [408, 21] width 72 height 11
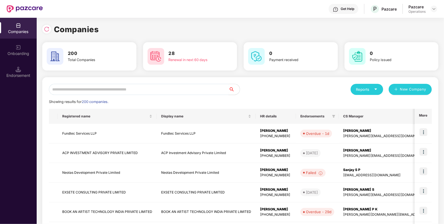
click at [167, 89] on input "text" at bounding box center [139, 89] width 180 height 11
paste input "**********"
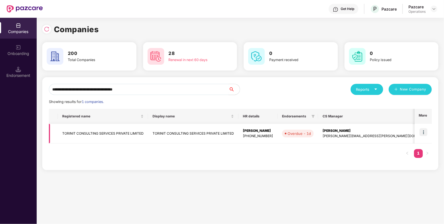
type input "**********"
click at [426, 132] on img at bounding box center [423, 132] width 8 height 8
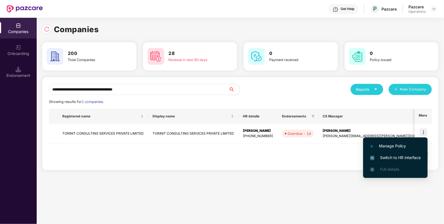
click at [397, 154] on li "Switch to HR interface" at bounding box center [395, 158] width 64 height 12
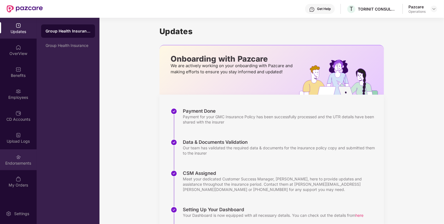
click at [12, 157] on div "Endorsements" at bounding box center [18, 159] width 37 height 21
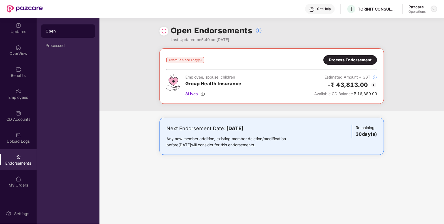
click at [434, 8] on img at bounding box center [434, 9] width 4 height 4
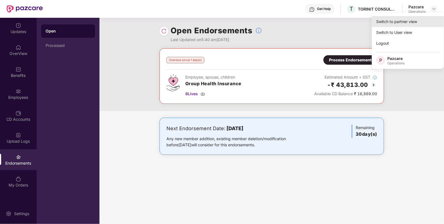
click at [405, 20] on div "Switch to partner view" at bounding box center [408, 21] width 72 height 11
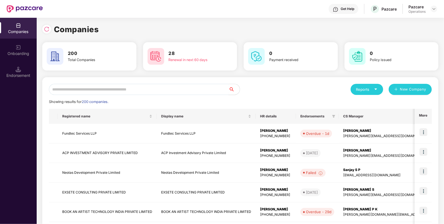
click at [176, 87] on input "text" at bounding box center [139, 89] width 180 height 11
paste input "**********"
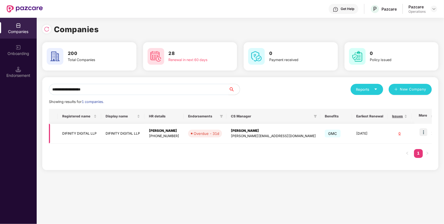
type input "**********"
click at [423, 132] on img at bounding box center [423, 132] width 8 height 8
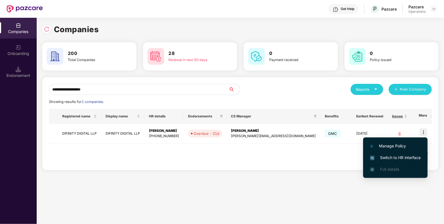
click at [395, 156] on span "Switch to HR interface" at bounding box center [395, 158] width 51 height 6
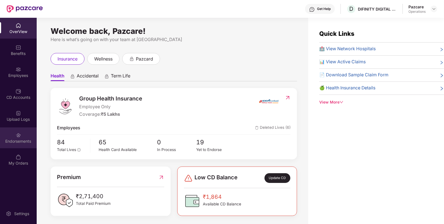
click at [16, 137] on img at bounding box center [19, 135] width 6 height 6
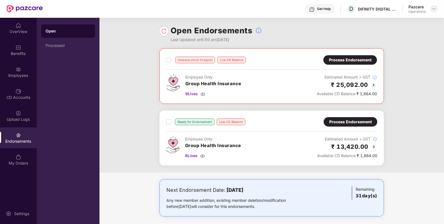
click at [432, 9] on img at bounding box center [434, 9] width 4 height 4
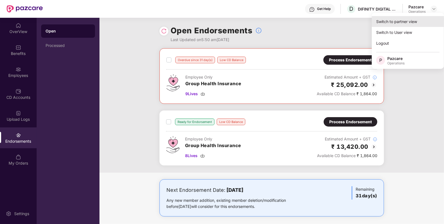
click at [404, 23] on div "Switch to partner view" at bounding box center [408, 21] width 72 height 11
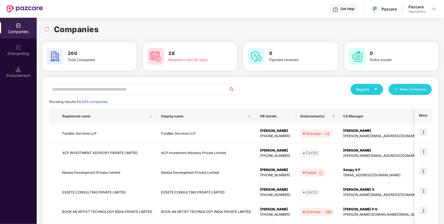
click at [166, 89] on input "text" at bounding box center [139, 89] width 180 height 11
paste input "**********"
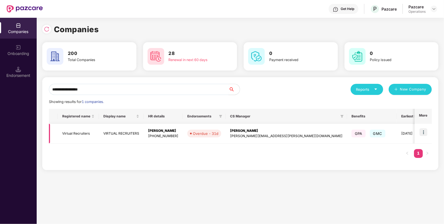
type input "**********"
click at [424, 132] on img at bounding box center [423, 132] width 8 height 8
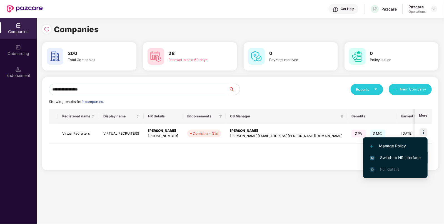
click at [383, 156] on span "Switch to HR interface" at bounding box center [395, 158] width 51 height 6
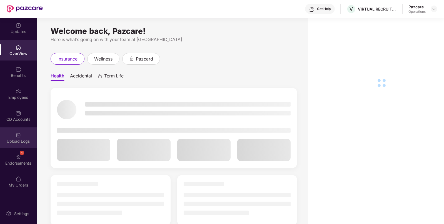
click at [33, 142] on div "Upload Logs" at bounding box center [18, 142] width 37 height 6
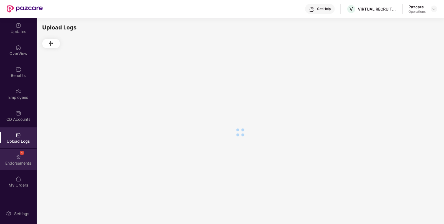
click at [25, 159] on div "1 Endorsements" at bounding box center [18, 159] width 37 height 21
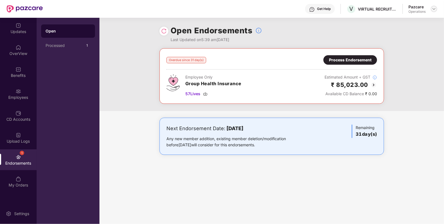
click at [436, 10] on img at bounding box center [434, 9] width 4 height 4
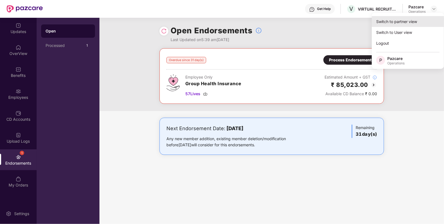
click at [424, 18] on div "Switch to partner view" at bounding box center [408, 21] width 72 height 11
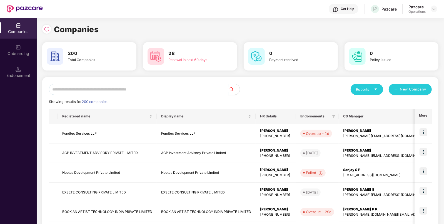
click at [204, 92] on input "text" at bounding box center [139, 89] width 180 height 11
paste input "**********"
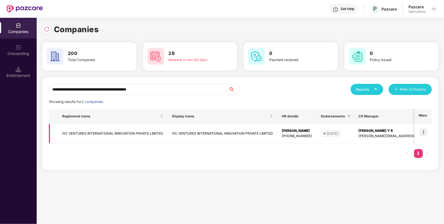
type input "**********"
click at [422, 128] on td at bounding box center [422, 134] width 17 height 20
click at [423, 132] on img at bounding box center [423, 132] width 8 height 8
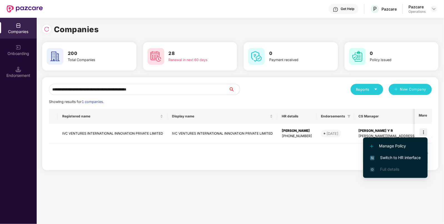
click at [383, 156] on span "Switch to HR interface" at bounding box center [395, 158] width 51 height 6
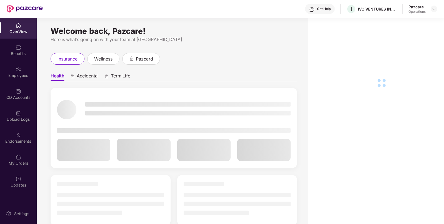
click at [19, 137] on img at bounding box center [19, 135] width 6 height 6
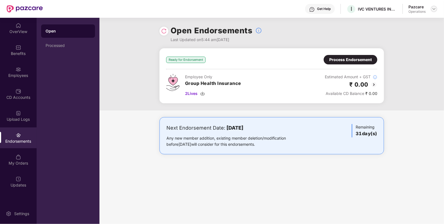
click at [434, 9] on img at bounding box center [434, 9] width 4 height 4
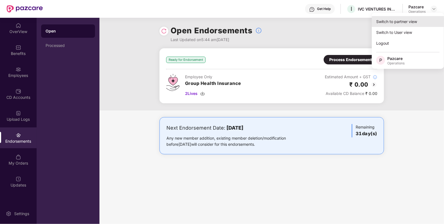
click at [410, 24] on div "Switch to partner view" at bounding box center [408, 21] width 72 height 11
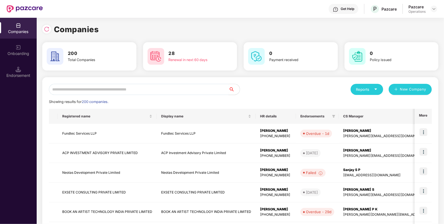
click at [176, 89] on input "text" at bounding box center [139, 89] width 180 height 11
paste input "**********"
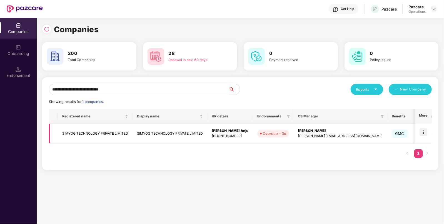
type input "**********"
click at [422, 132] on img at bounding box center [423, 132] width 8 height 8
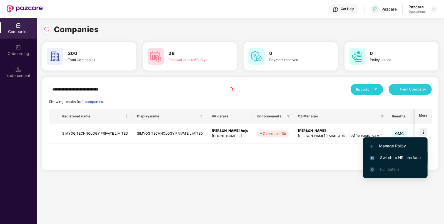
click at [393, 159] on span "Switch to HR interface" at bounding box center [395, 158] width 51 height 6
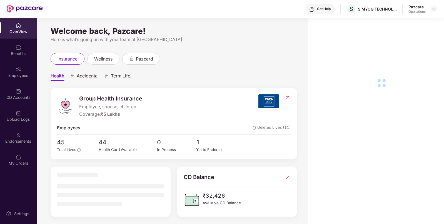
click at [11, 137] on div "Endorsements" at bounding box center [18, 137] width 37 height 21
